Goal: Information Seeking & Learning: Learn about a topic

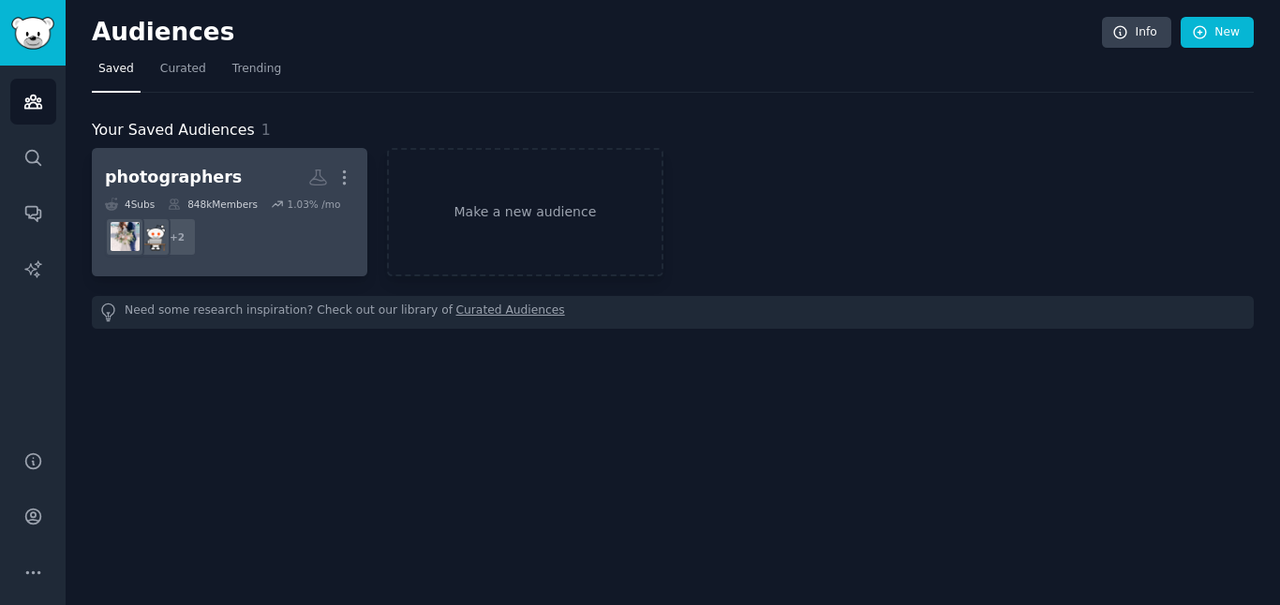
click at [258, 230] on dd "+ 2" at bounding box center [229, 237] width 249 height 52
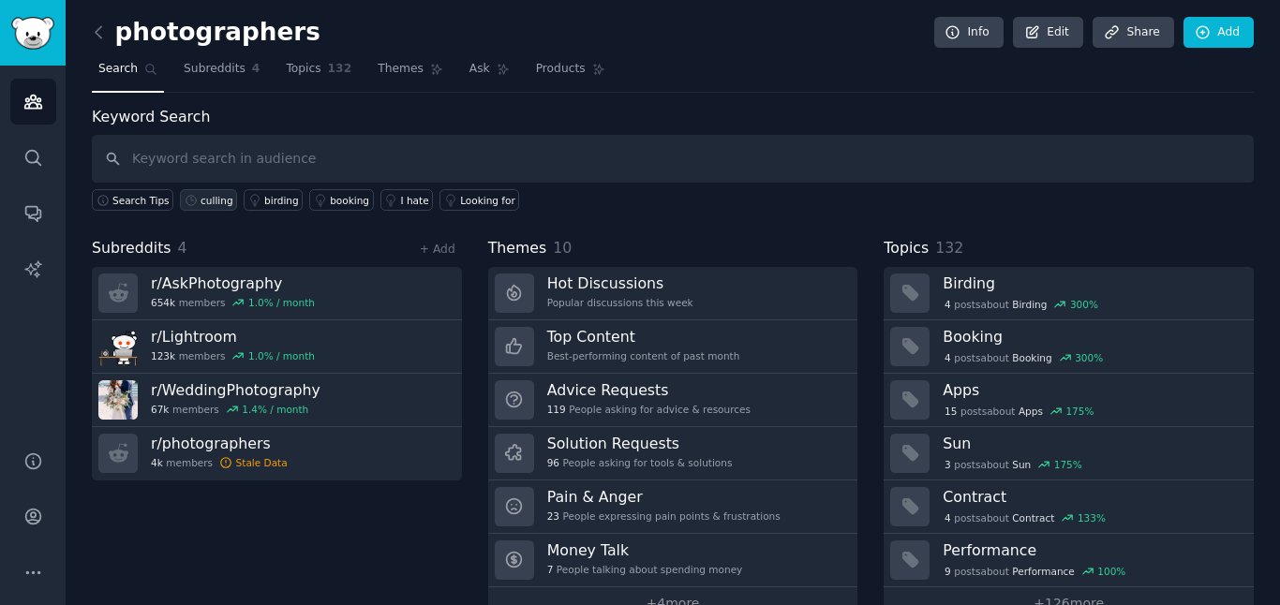
click at [219, 200] on div "culling" at bounding box center [216, 200] width 33 height 13
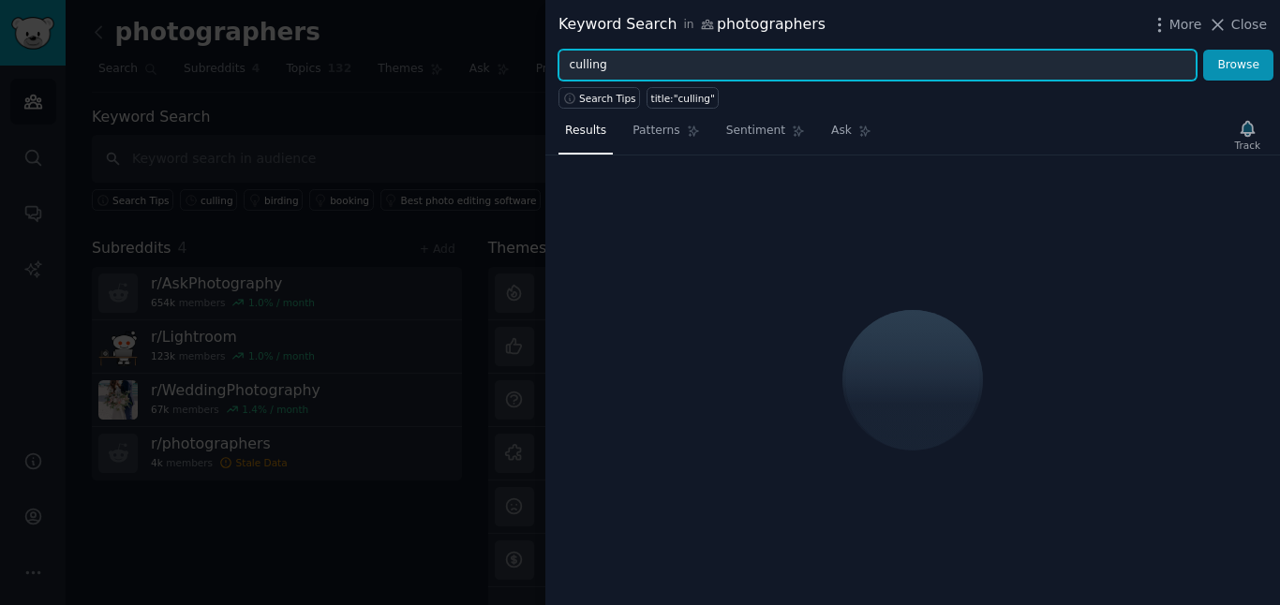
drag, startPoint x: 641, startPoint y: 65, endPoint x: 489, endPoint y: 42, distance: 153.4
click at [489, 42] on div "Keyword Search in photographers More Close culling Browse Search Tips title:"cu…" at bounding box center [640, 302] width 1280 height 605
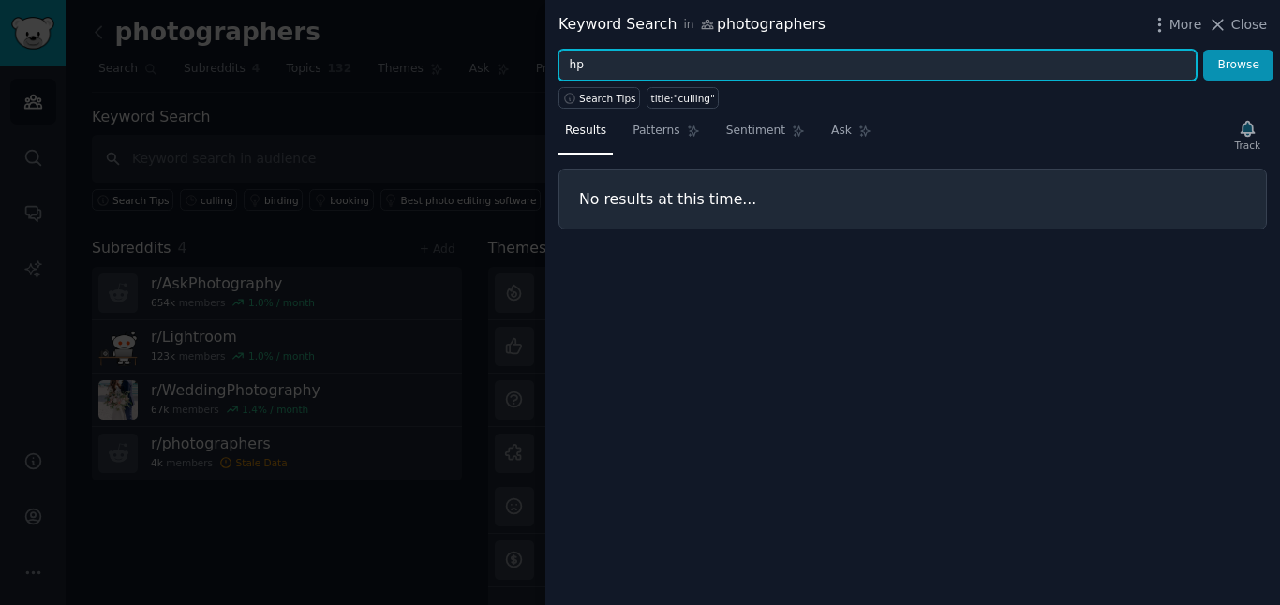
type input "h"
click at [1203, 50] on button "Browse" at bounding box center [1238, 66] width 70 height 32
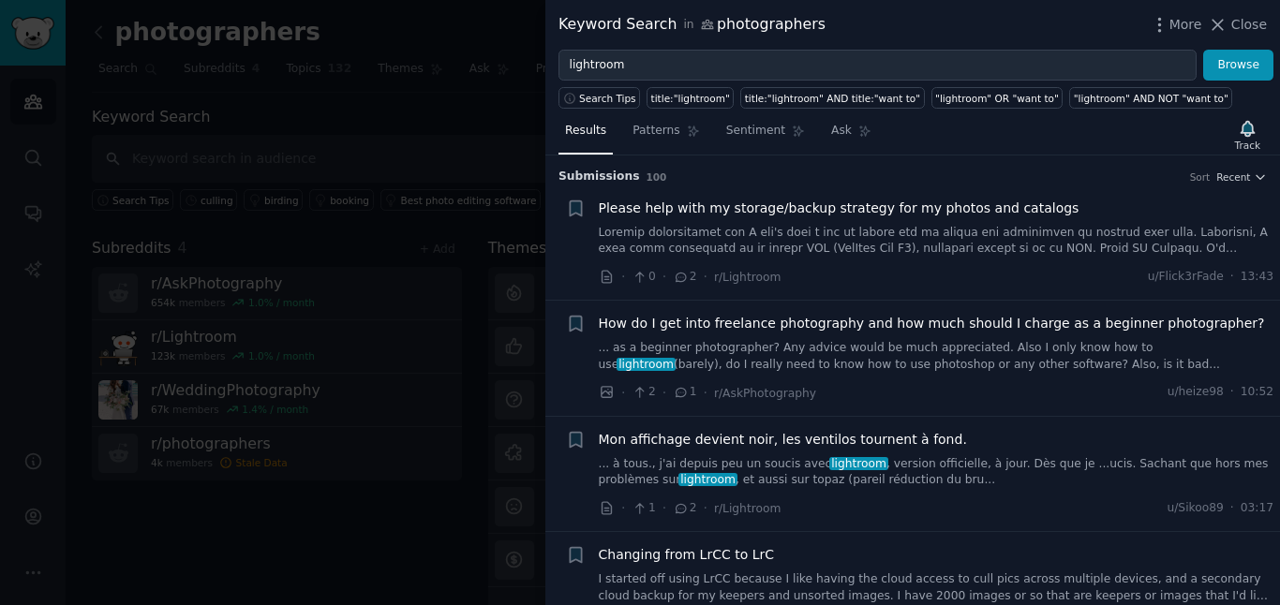
click at [918, 241] on link at bounding box center [936, 241] width 675 height 33
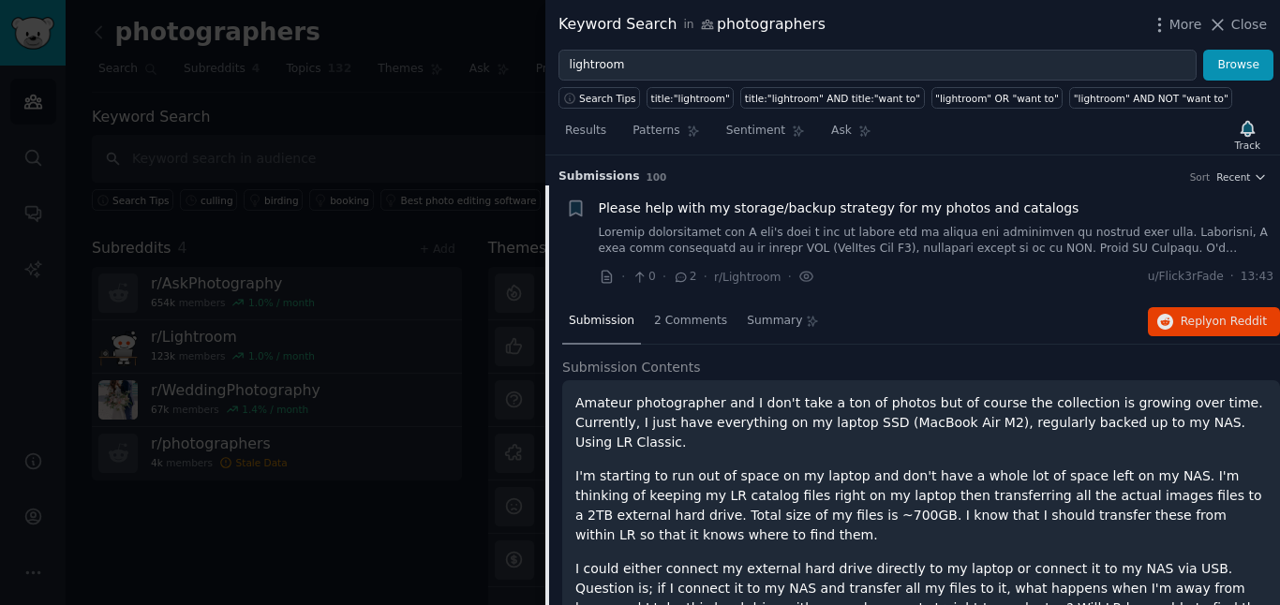
scroll to position [30, 0]
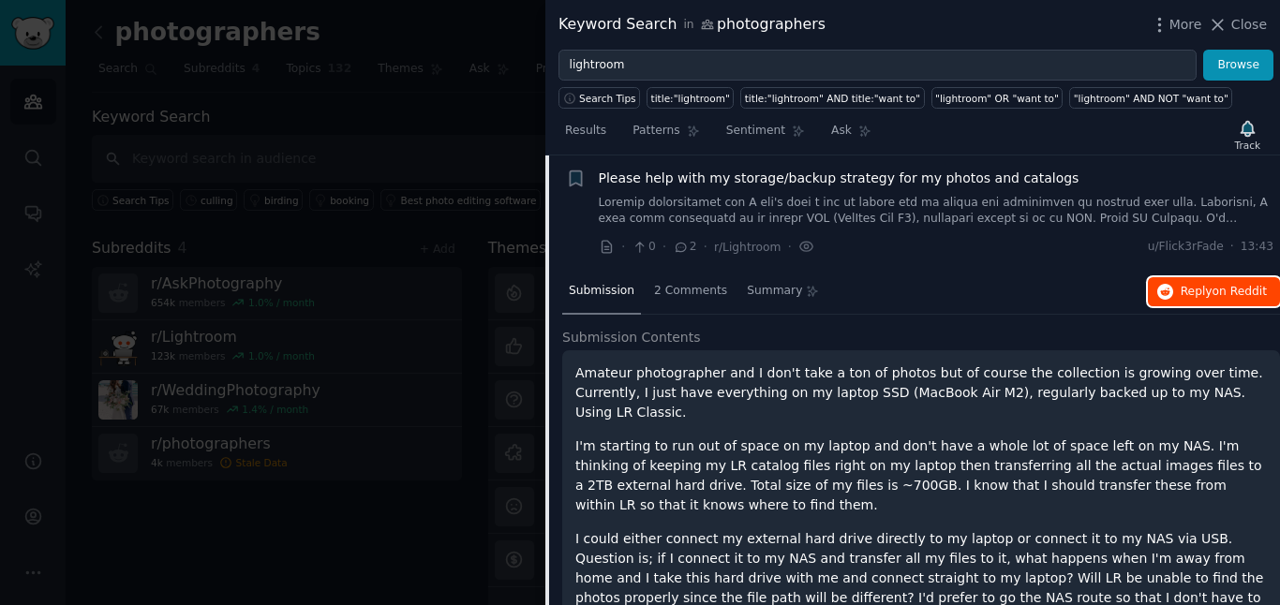
click at [1210, 300] on button "Reply on Reddit" at bounding box center [1214, 292] width 132 height 30
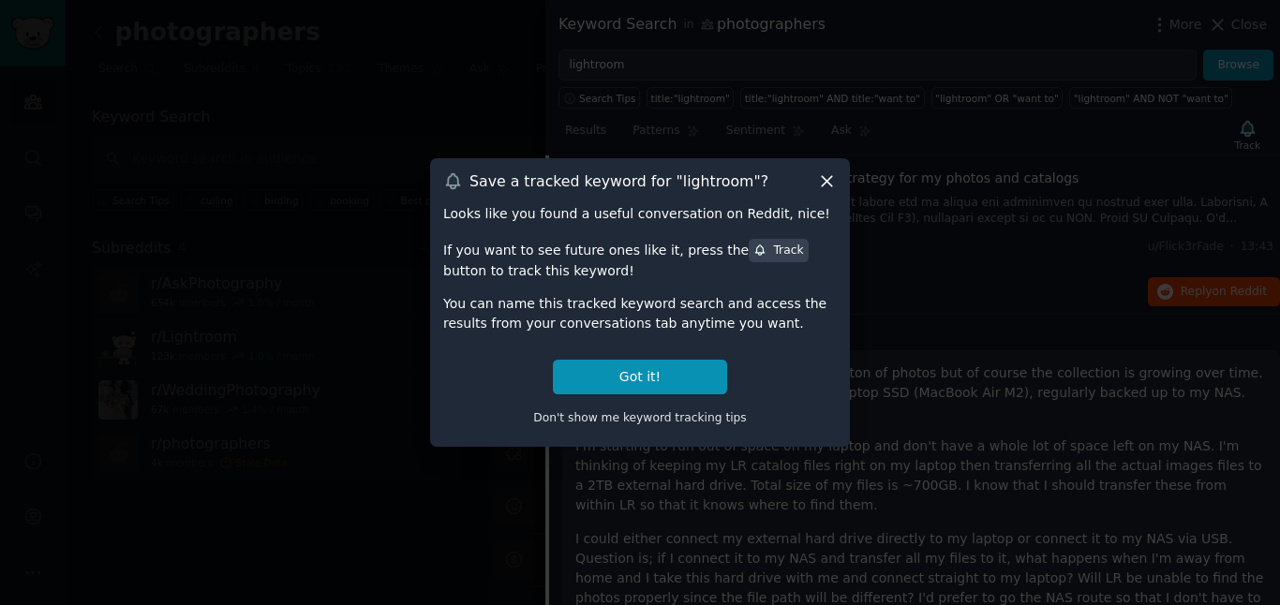
click at [827, 183] on icon at bounding box center [827, 182] width 10 height 10
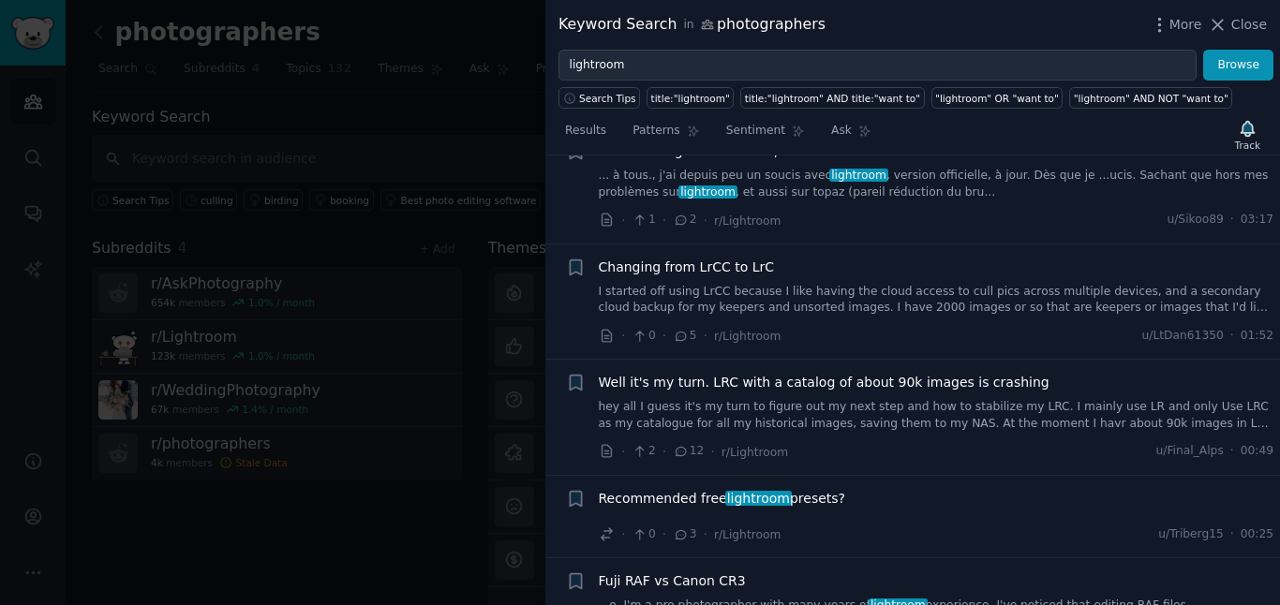
scroll to position [797, 0]
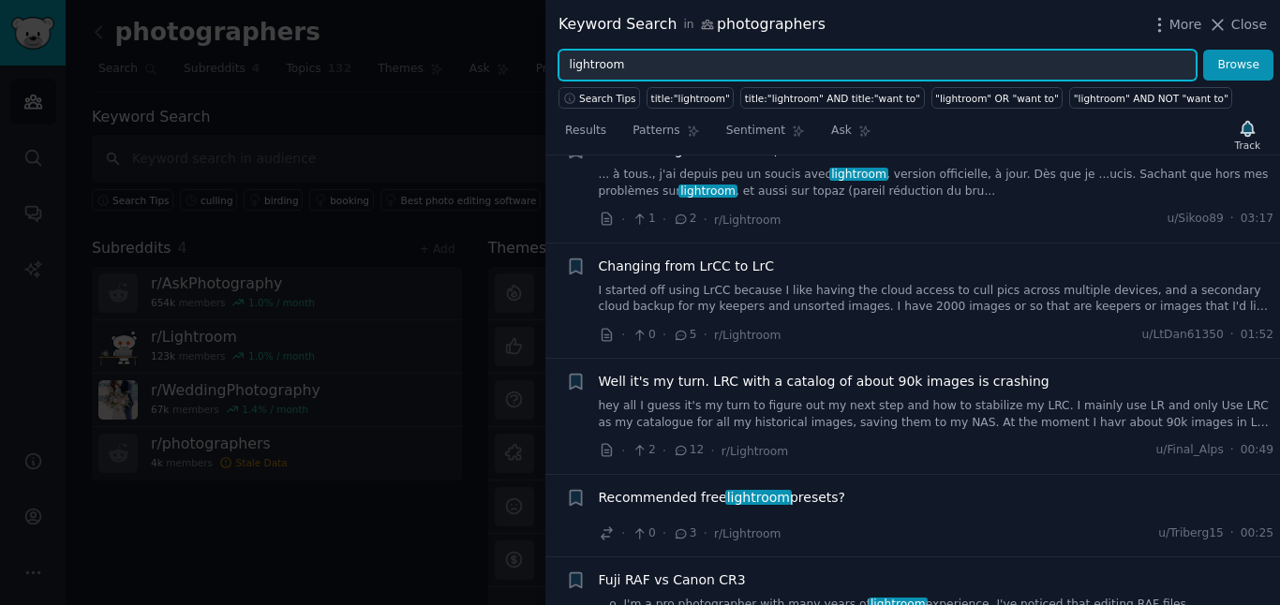
drag, startPoint x: 704, startPoint y: 67, endPoint x: 500, endPoint y: 63, distance: 204.3
click at [500, 63] on div "Keyword Search in photographers More Close lightroom Browse Search Tips title:"…" at bounding box center [640, 302] width 1280 height 605
type input "photomechanic"
click at [1203, 50] on button "Browse" at bounding box center [1238, 66] width 70 height 32
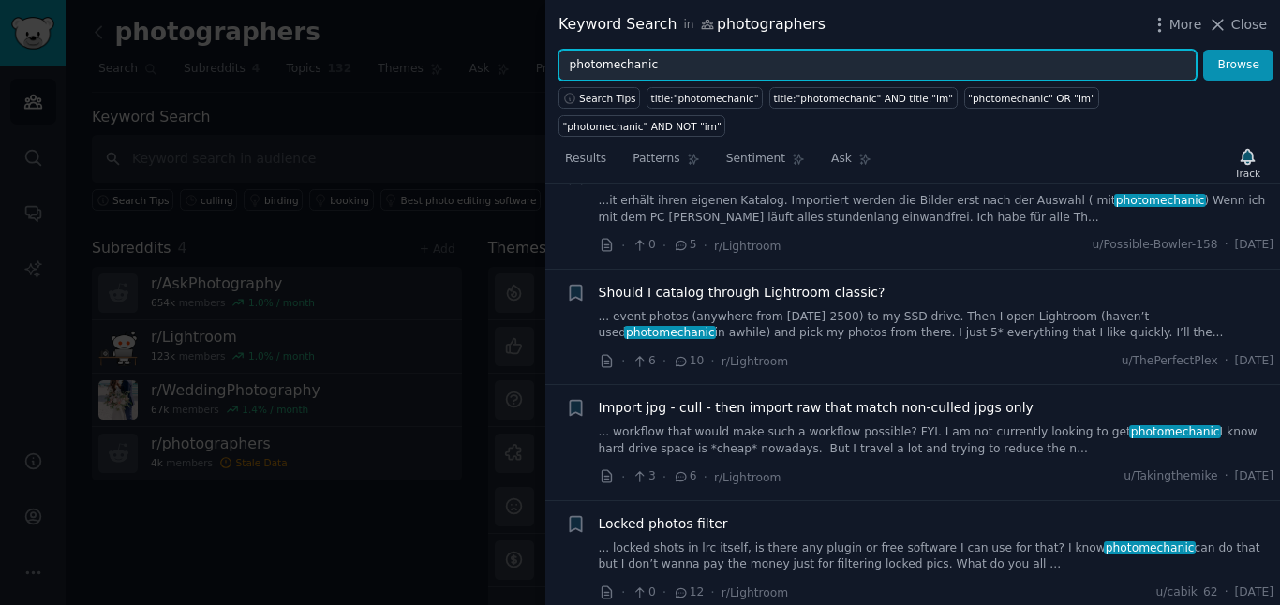
scroll to position [177, 0]
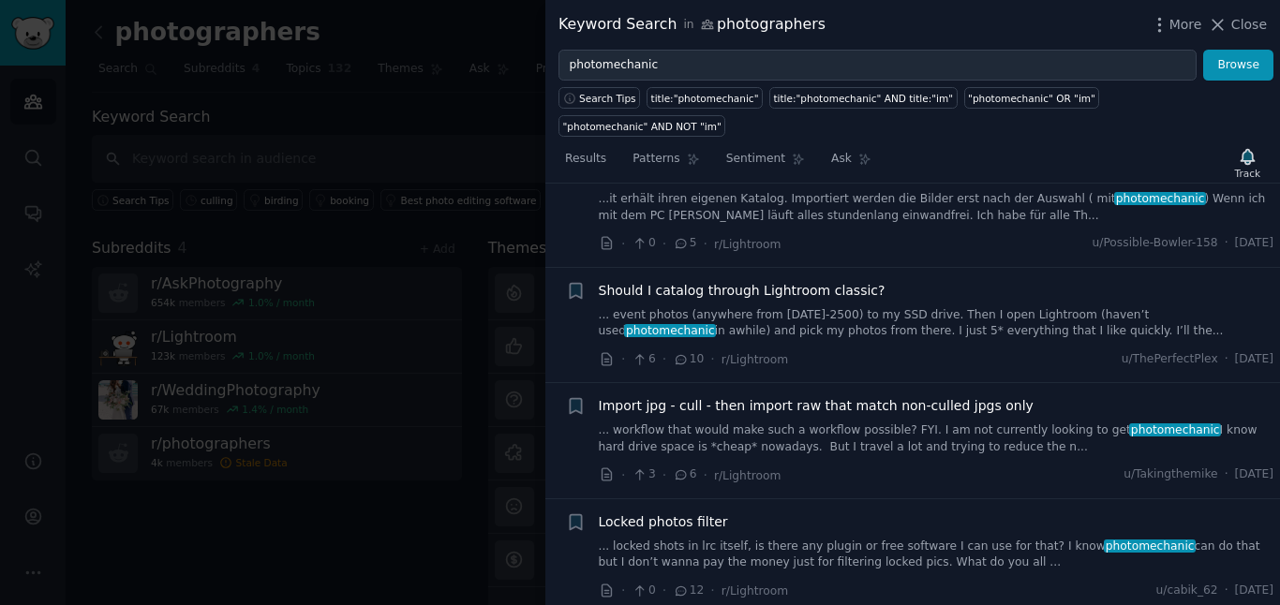
click at [869, 423] on link "... workflow that would make such a workflow possible? FYI. I am not currently …" at bounding box center [936, 439] width 675 height 33
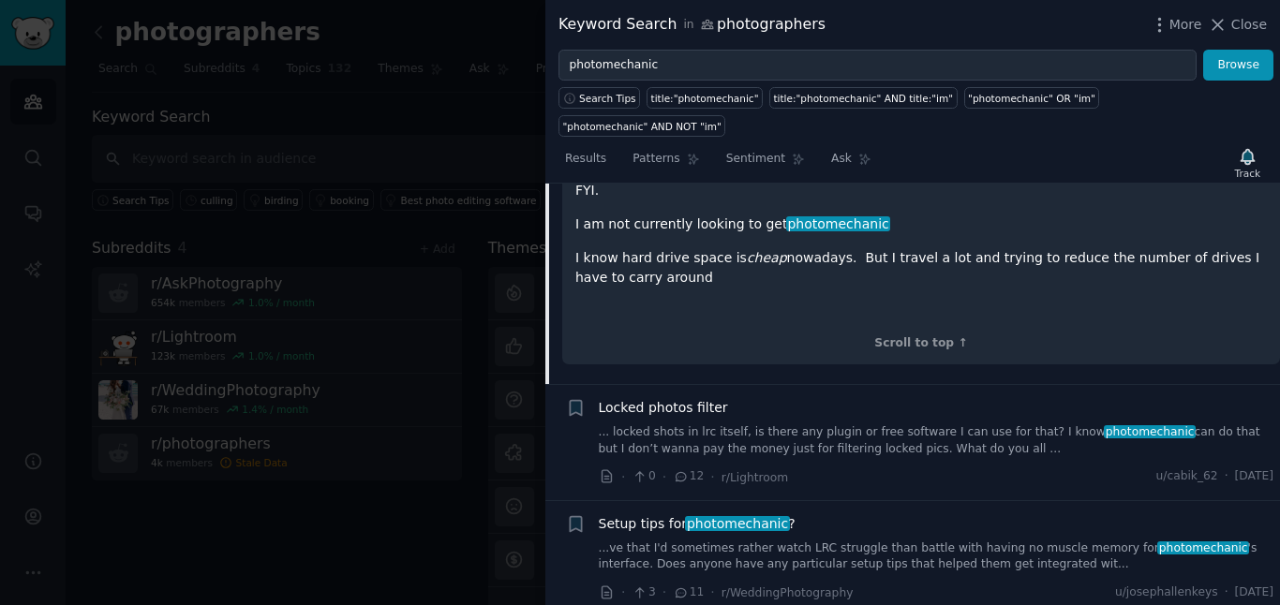
scroll to position [956, 0]
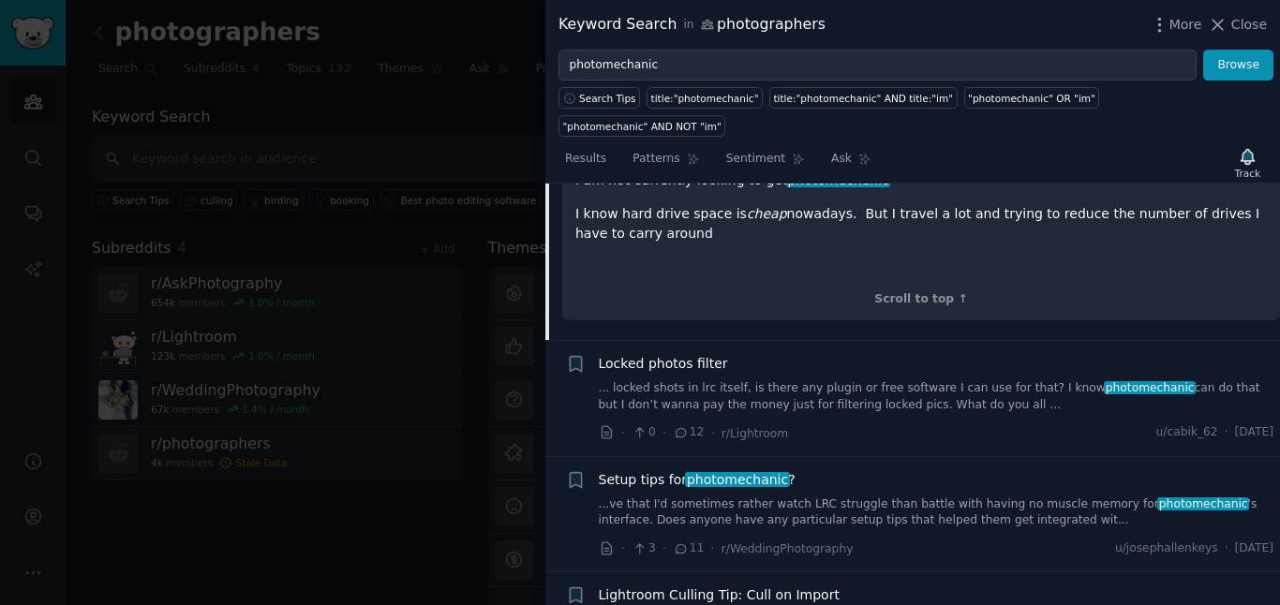
click at [836, 497] on link "...ve that I'd sometimes rather watch LRC struggle than battle with having no m…" at bounding box center [936, 513] width 675 height 33
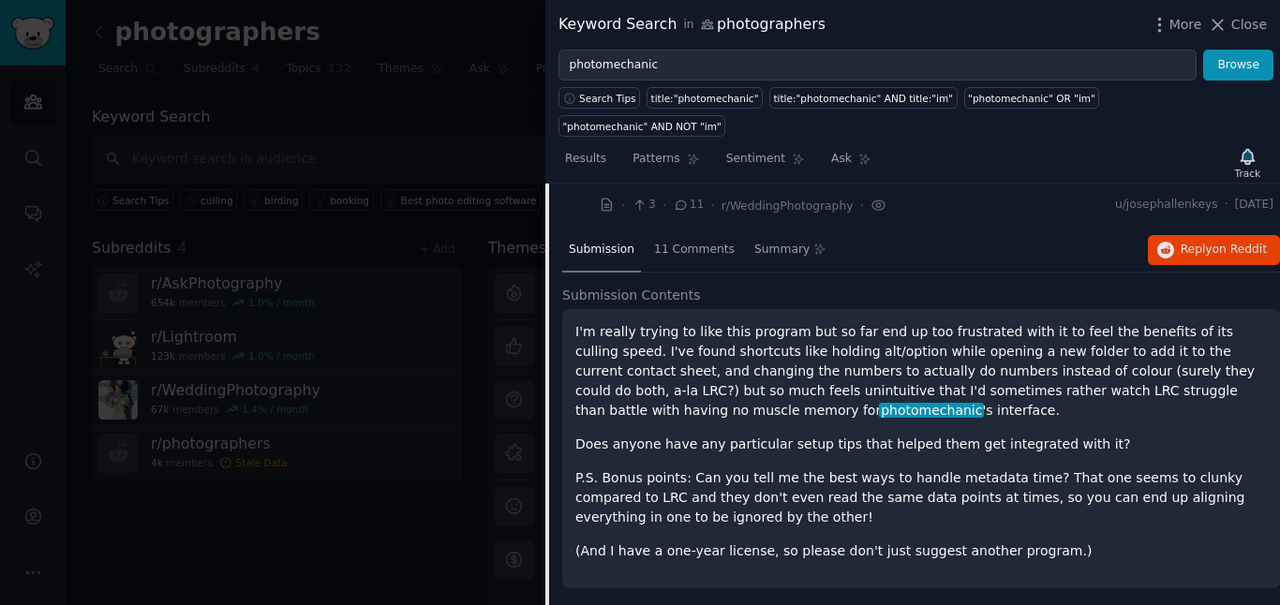
scroll to position [679, 0]
click at [1181, 241] on span "Reply on Reddit" at bounding box center [1223, 249] width 86 height 17
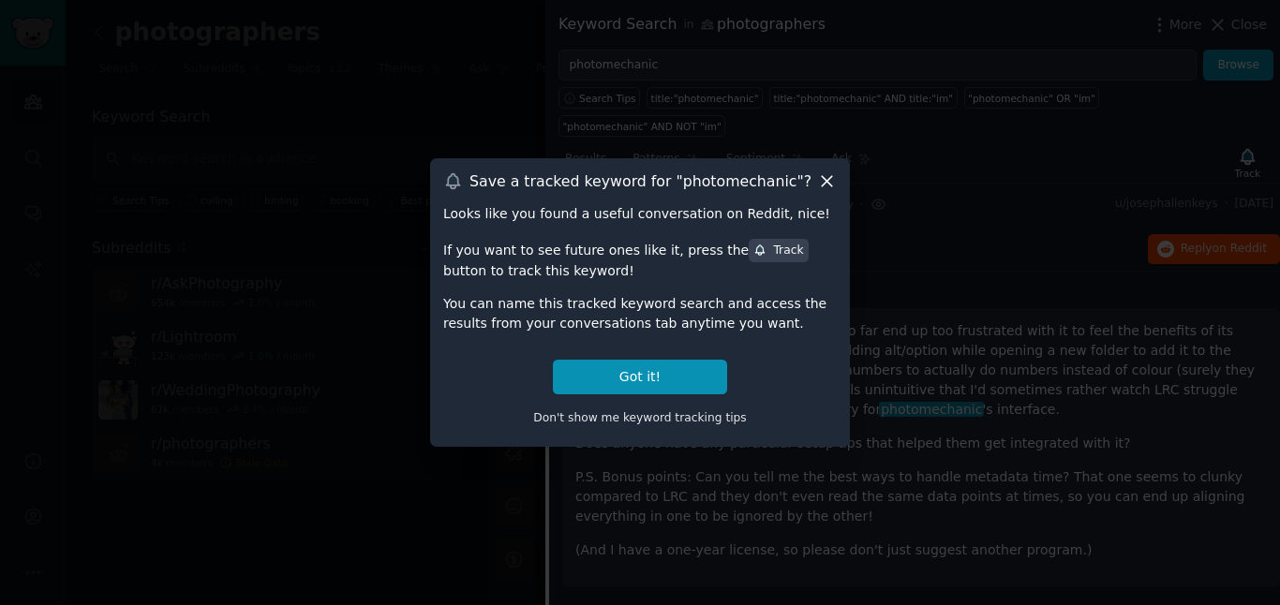
click at [814, 174] on div "Save a tracked keyword for " photomechanic "?" at bounding box center [639, 181] width 393 height 20
click at [819, 175] on icon at bounding box center [827, 181] width 20 height 20
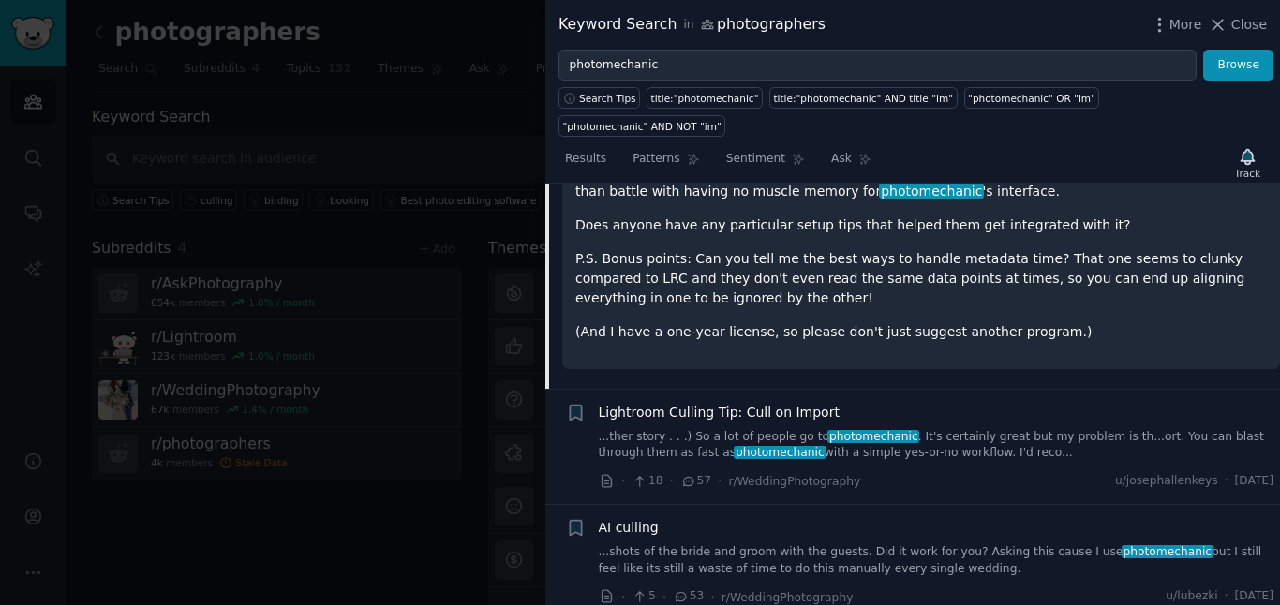
scroll to position [956, 0]
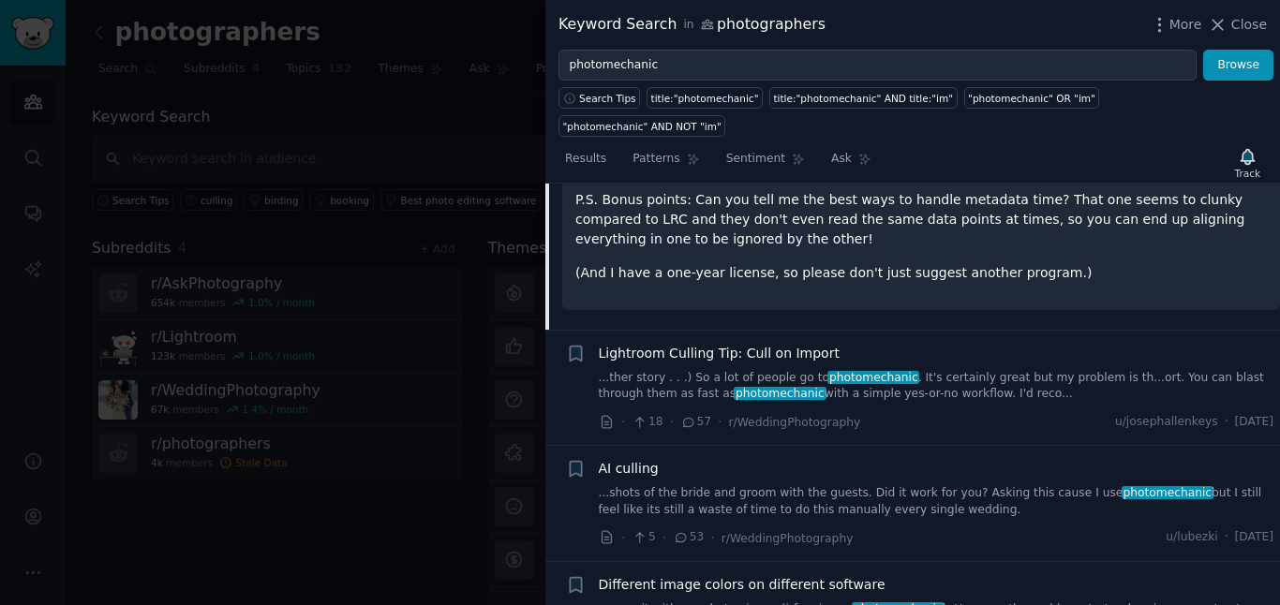
click at [1000, 344] on div "Lightroom Culling Tip: Cull on Import" at bounding box center [936, 354] width 675 height 20
click at [926, 459] on div "AI culling" at bounding box center [936, 469] width 675 height 20
click at [923, 459] on div "AI culling ...shots of the bride and groom with the guests. Did it work for you…" at bounding box center [936, 488] width 675 height 59
click at [909, 485] on link "...shots of the bride and groom with the guests. Did it work for you? Asking th…" at bounding box center [936, 501] width 675 height 33
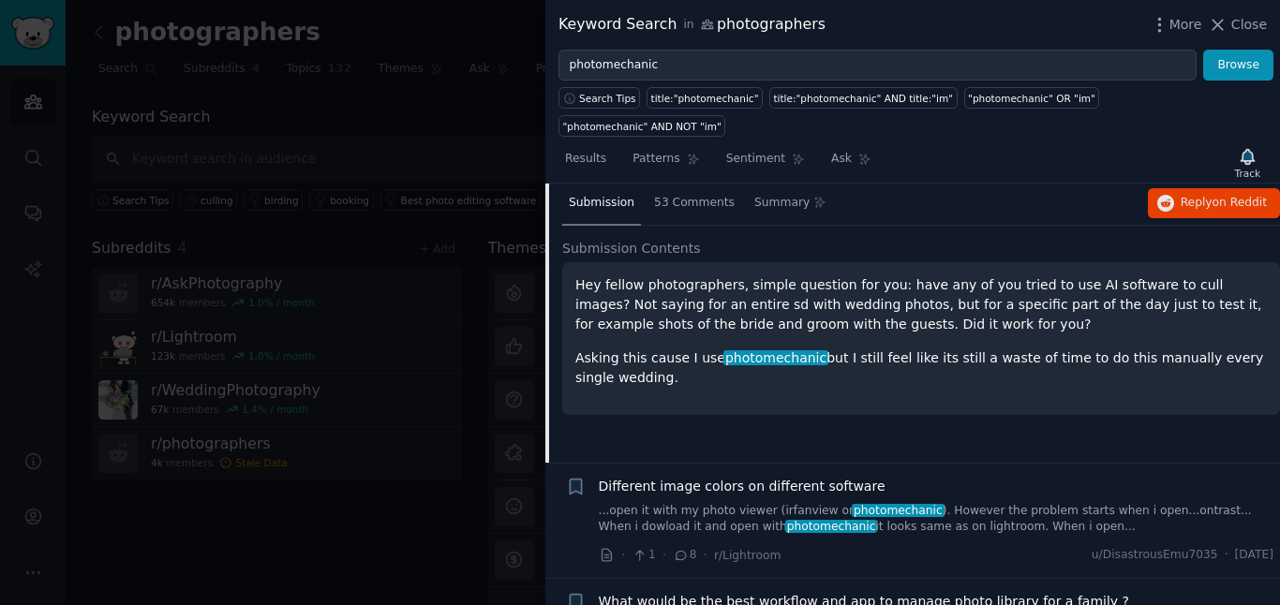
scroll to position [839, 0]
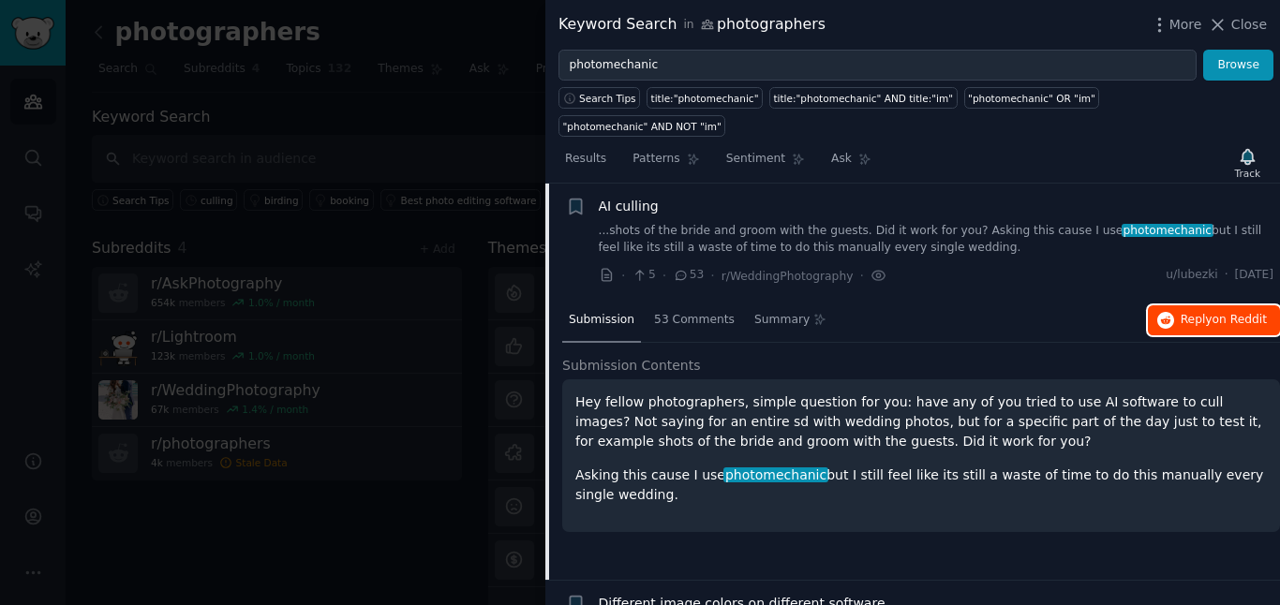
click at [1180, 312] on span "Reply on Reddit" at bounding box center [1223, 320] width 86 height 17
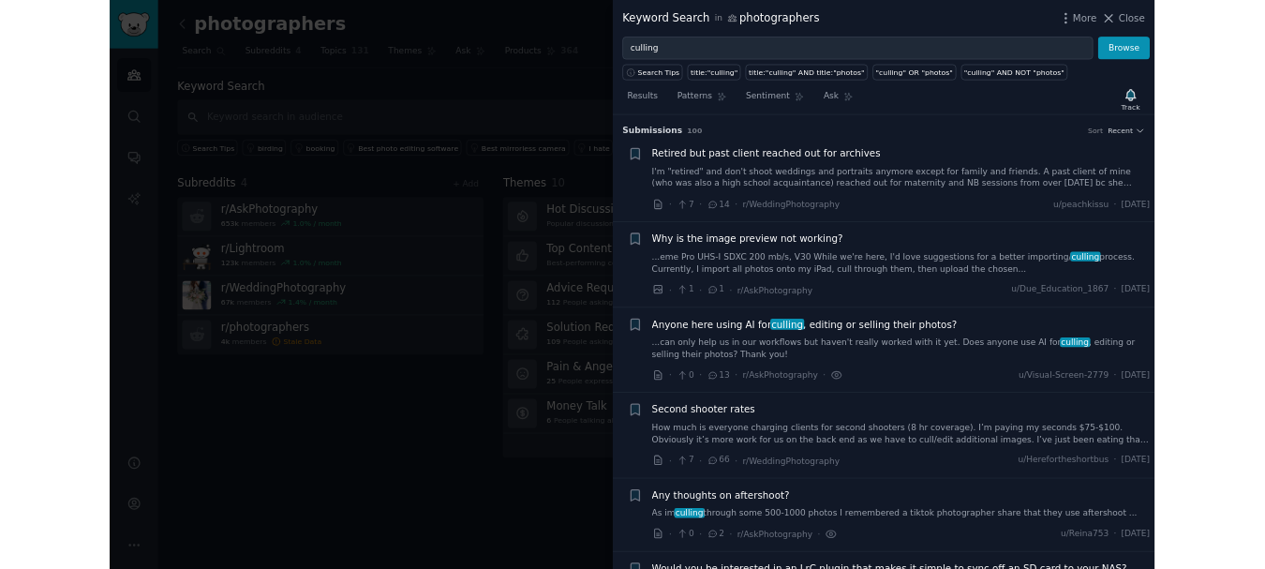
scroll to position [3488, 0]
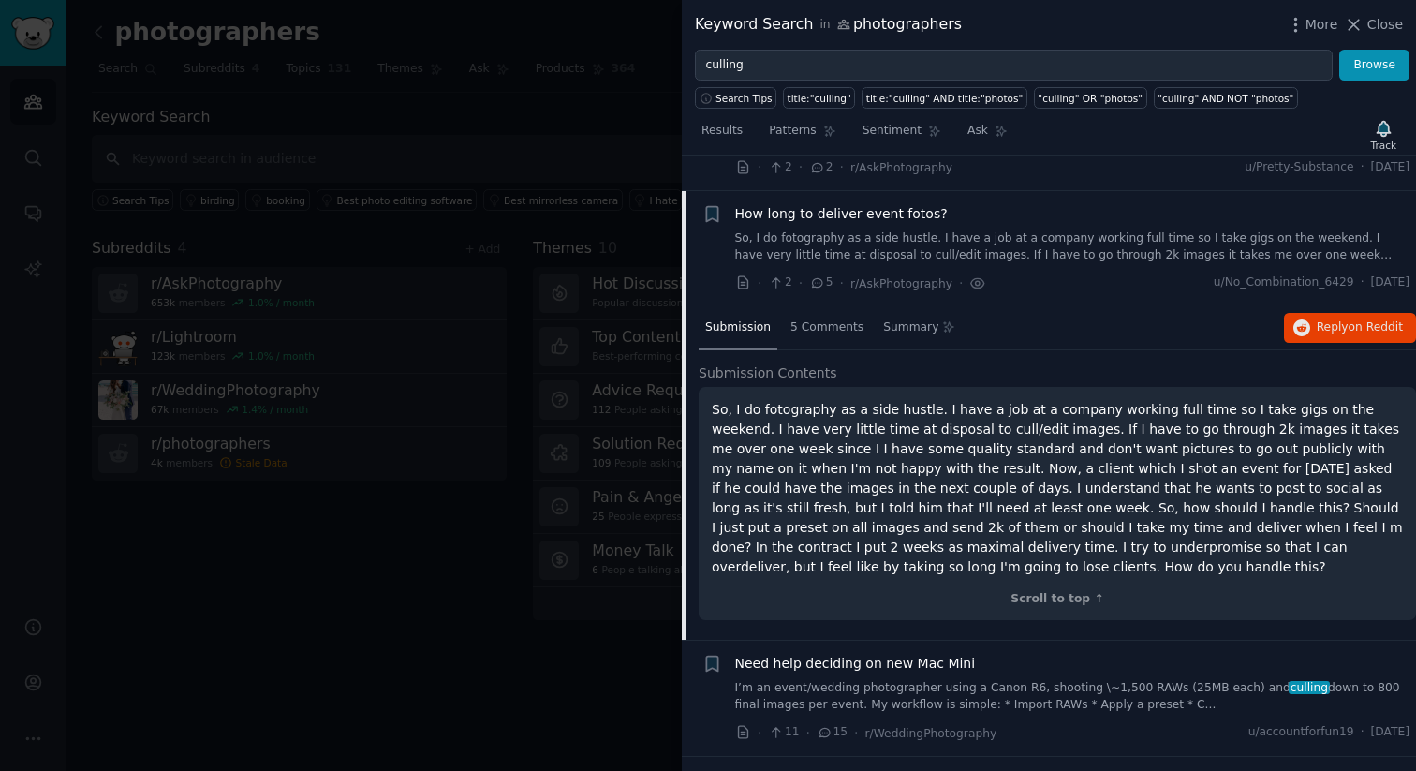
click at [378, 149] on div at bounding box center [708, 385] width 1416 height 771
